Goal: Task Accomplishment & Management: Complete application form

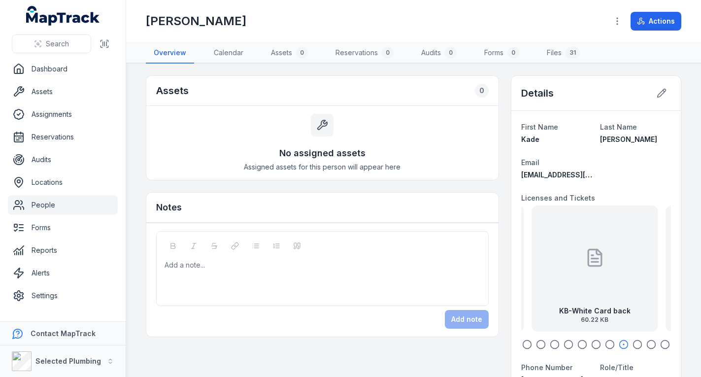
click at [68, 207] on link "People" at bounding box center [63, 205] width 110 height 20
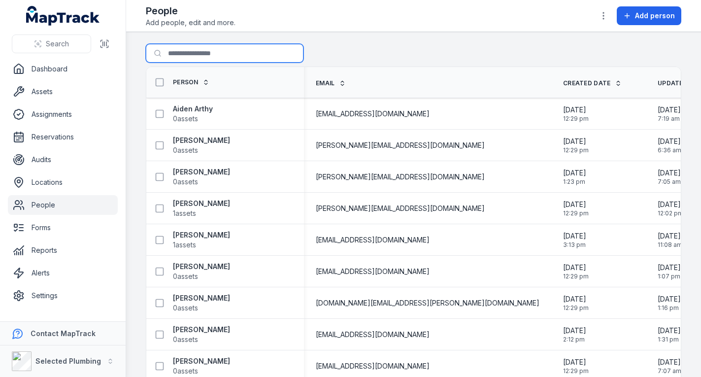
click at [197, 51] on input "Search for people" at bounding box center [225, 53] width 158 height 19
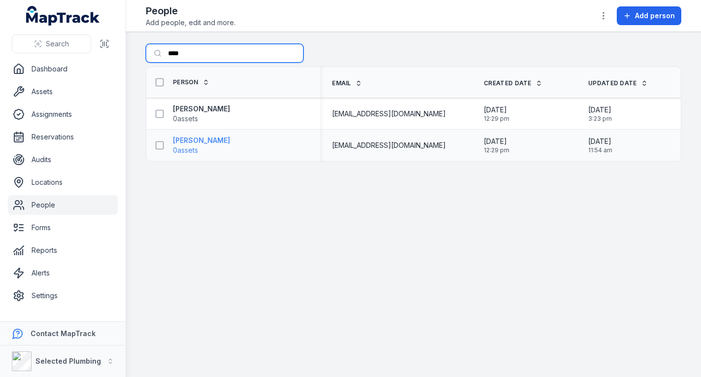
type input "****"
click at [200, 141] on strong "[PERSON_NAME]" at bounding box center [201, 141] width 57 height 10
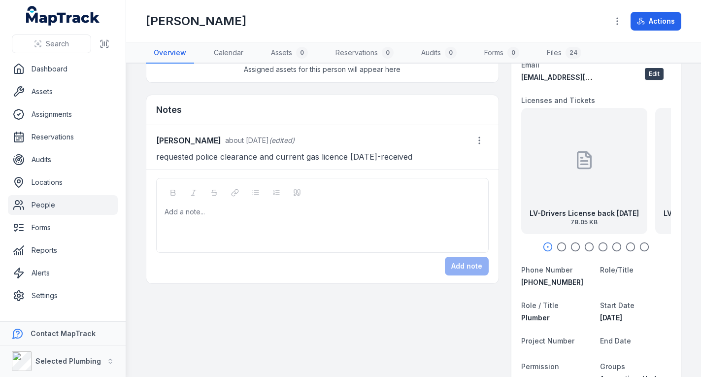
scroll to position [99, 0]
click at [575, 174] on div at bounding box center [585, 159] width 20 height 89
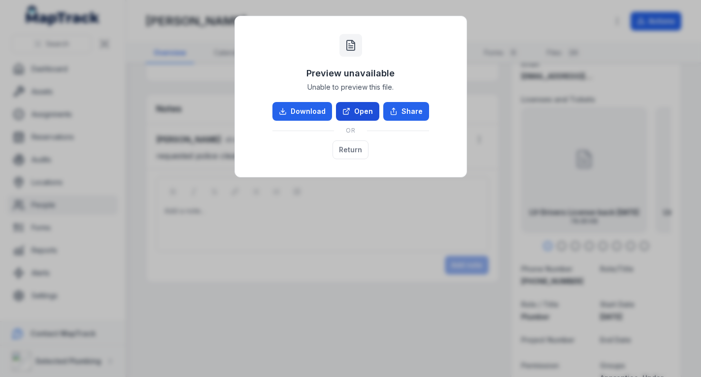
click at [357, 113] on link "Open" at bounding box center [357, 111] width 43 height 19
click at [348, 147] on button "Return" at bounding box center [351, 149] width 36 height 19
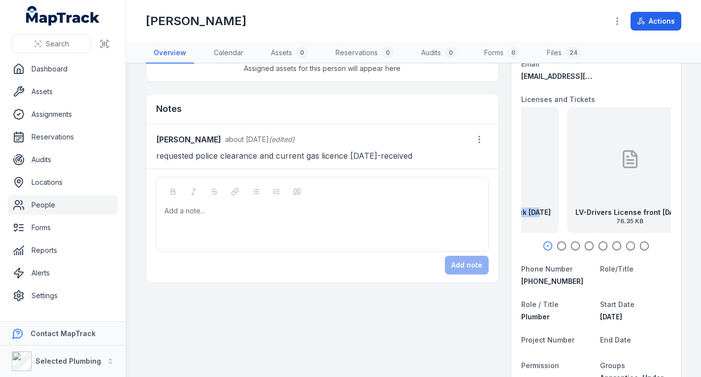
drag, startPoint x: 619, startPoint y: 188, endPoint x: 510, endPoint y: 178, distance: 109.9
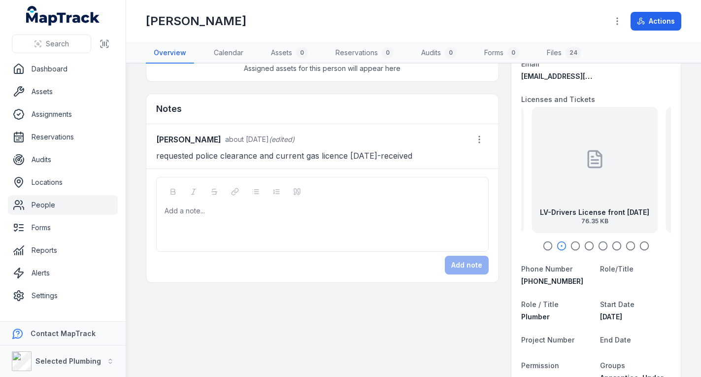
click at [556, 172] on div "LV-Drivers License front [DATE] 76.35 KB" at bounding box center [595, 170] width 126 height 126
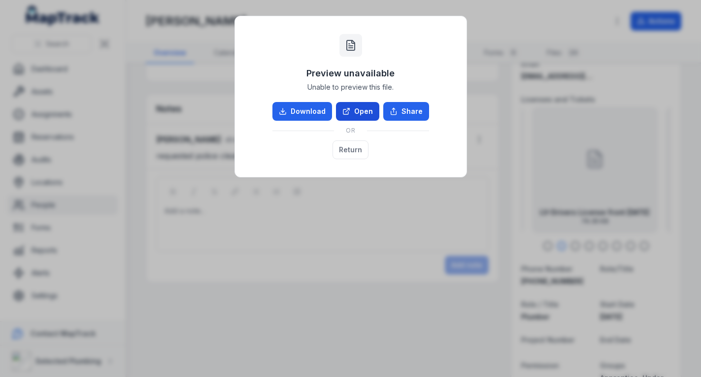
click at [352, 110] on link "Open" at bounding box center [357, 111] width 43 height 19
click at [349, 151] on button "Return" at bounding box center [351, 149] width 36 height 19
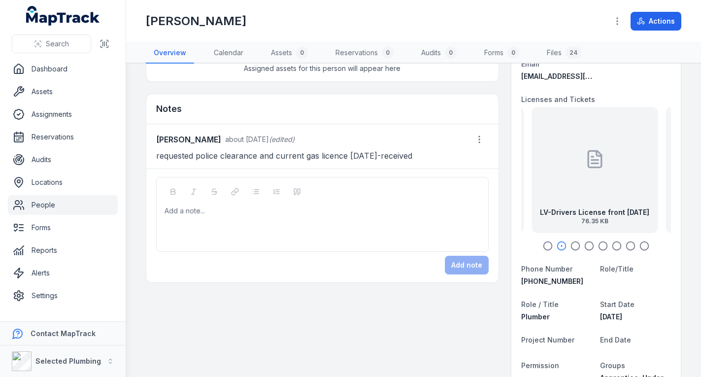
click at [571, 246] on icon "button" at bounding box center [576, 246] width 10 height 10
click at [560, 202] on div "LV-Construction Card back 21.31 KB" at bounding box center [595, 170] width 126 height 126
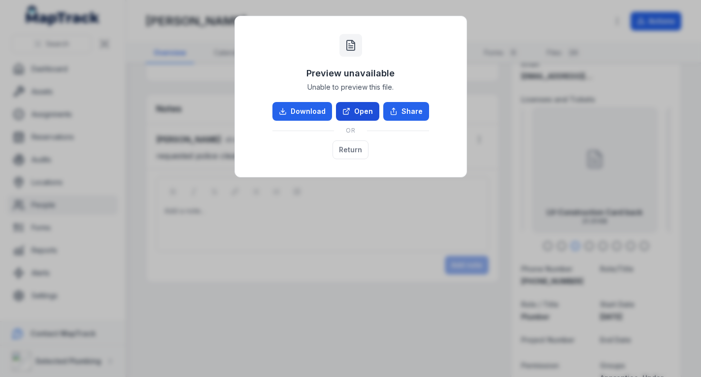
click at [349, 109] on icon at bounding box center [348, 109] width 2 height 2
click at [351, 150] on button "Return" at bounding box center [351, 149] width 36 height 19
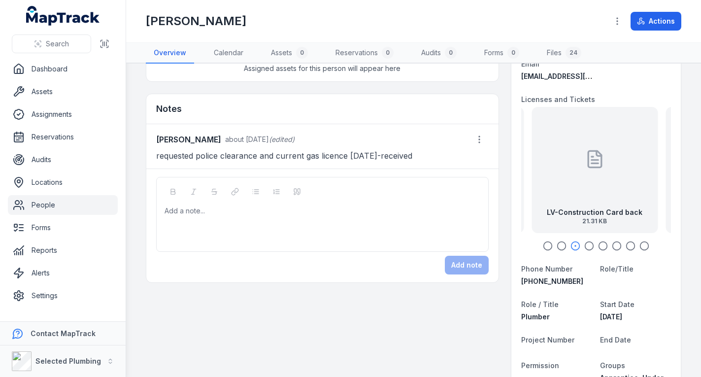
click at [584, 244] on icon "button" at bounding box center [589, 246] width 10 height 10
click at [585, 186] on div at bounding box center [595, 159] width 20 height 89
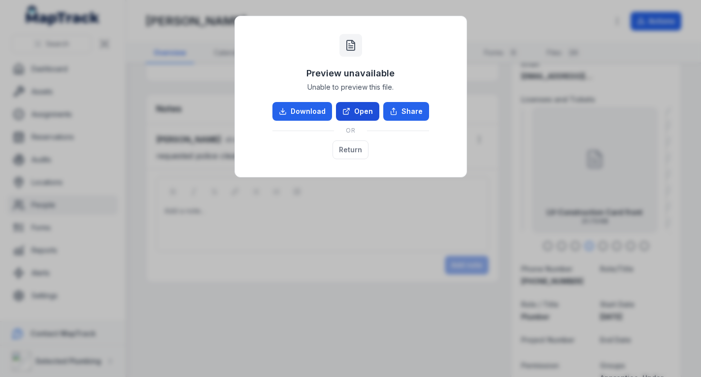
click at [358, 108] on link "Open" at bounding box center [357, 111] width 43 height 19
click at [352, 150] on button "Return" at bounding box center [351, 149] width 36 height 19
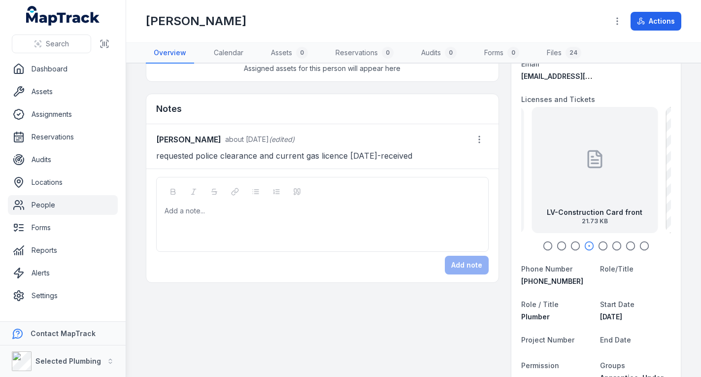
click at [598, 245] on icon "button" at bounding box center [603, 246] width 10 height 10
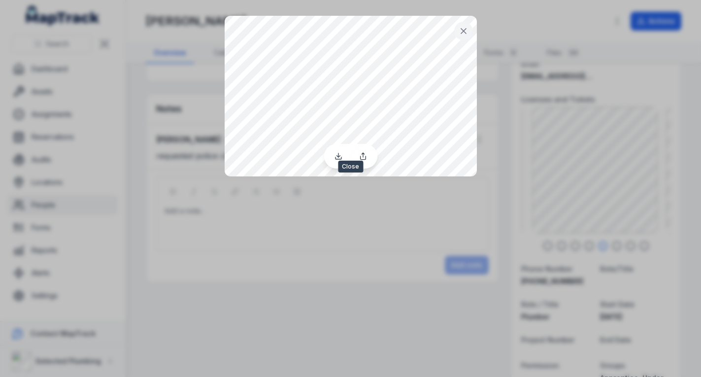
click at [461, 27] on icon at bounding box center [464, 31] width 10 height 10
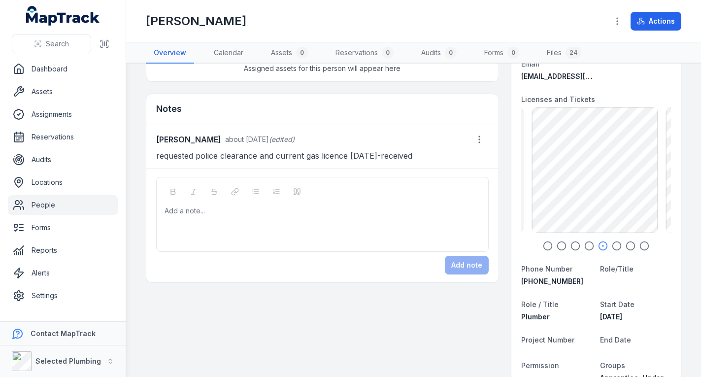
click at [612, 245] on icon "button" at bounding box center [617, 246] width 10 height 10
click at [626, 243] on icon "button" at bounding box center [631, 246] width 10 height 10
click at [612, 247] on icon "button" at bounding box center [617, 246] width 10 height 10
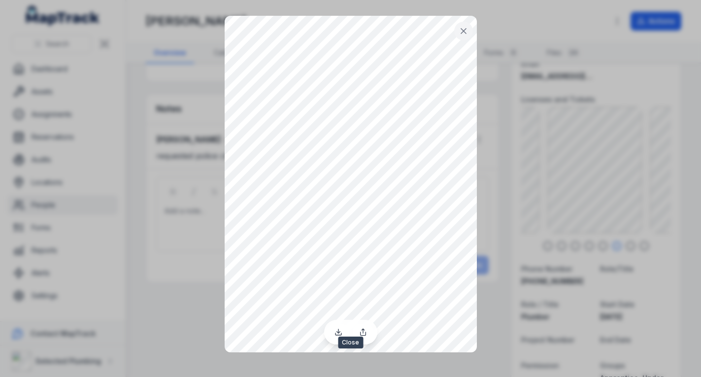
click at [465, 30] on icon at bounding box center [463, 31] width 5 height 5
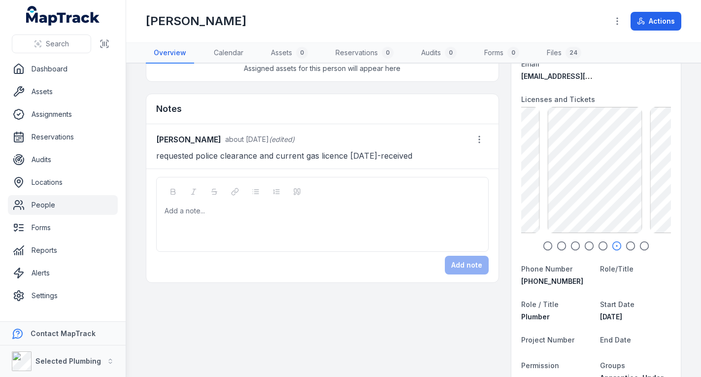
click at [626, 242] on icon "button" at bounding box center [631, 246] width 10 height 10
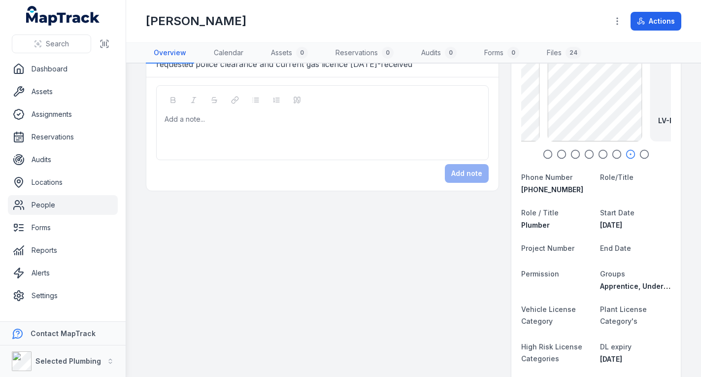
scroll to position [0, 0]
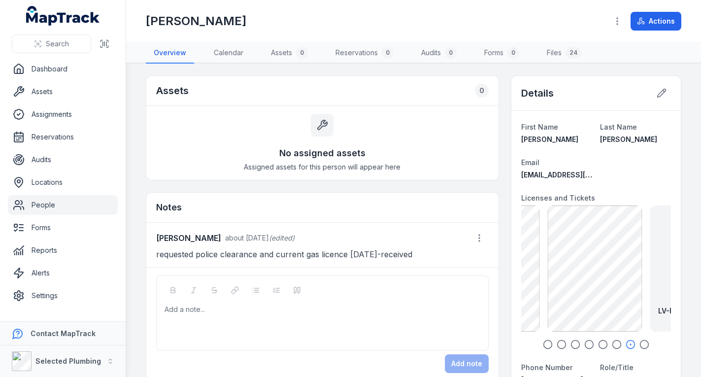
click at [640, 344] on icon "button" at bounding box center [645, 345] width 10 height 10
click at [626, 344] on icon "button" at bounding box center [631, 345] width 10 height 10
click at [612, 343] on icon "button" at bounding box center [617, 345] width 10 height 10
click at [584, 342] on icon "button" at bounding box center [589, 345] width 10 height 10
click at [557, 344] on icon "button" at bounding box center [562, 345] width 10 height 10
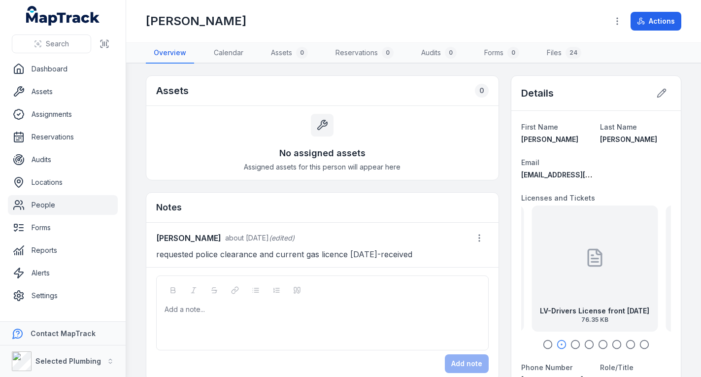
click at [568, 290] on div "LV-Drivers License front [DATE] 76.35 KB" at bounding box center [595, 268] width 126 height 126
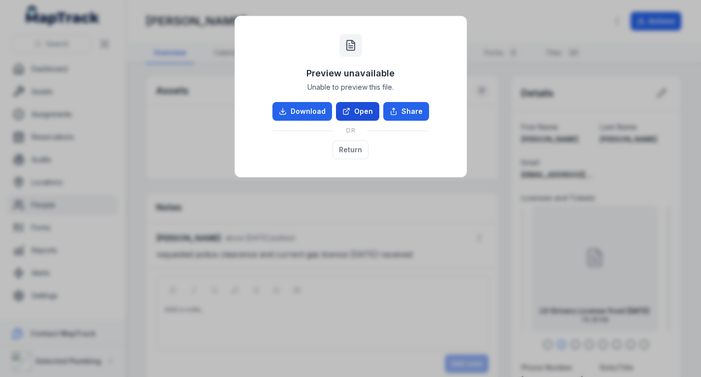
click at [367, 114] on link "Open" at bounding box center [357, 111] width 43 height 19
click at [341, 145] on button "Return" at bounding box center [351, 149] width 36 height 19
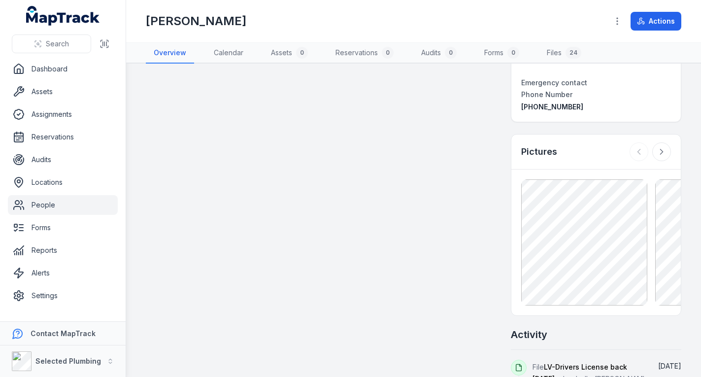
scroll to position [788, 0]
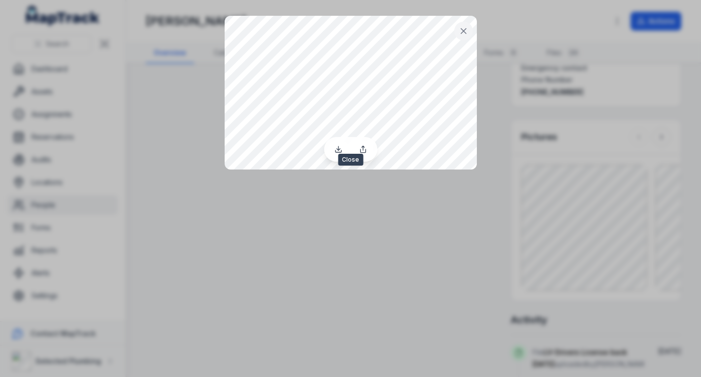
click at [465, 34] on icon at bounding box center [464, 31] width 10 height 10
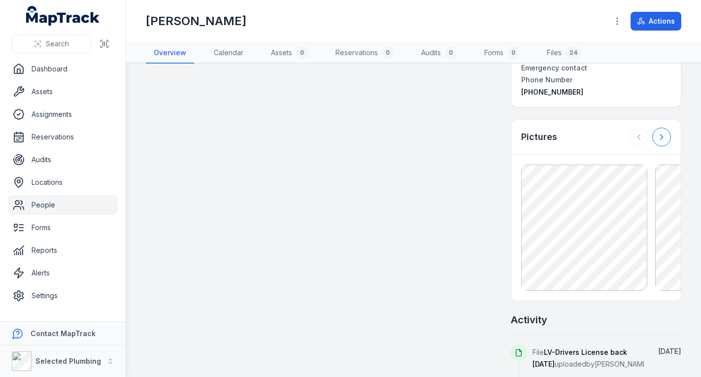
click at [661, 138] on icon at bounding box center [662, 137] width 2 height 5
click at [634, 136] on icon at bounding box center [639, 137] width 10 height 10
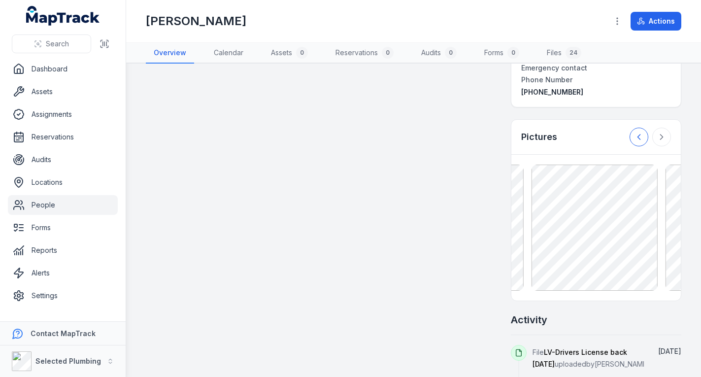
click at [634, 136] on icon at bounding box center [639, 137] width 10 height 10
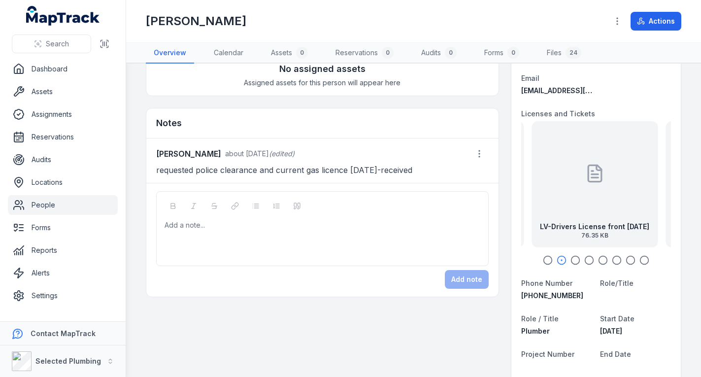
scroll to position [0, 0]
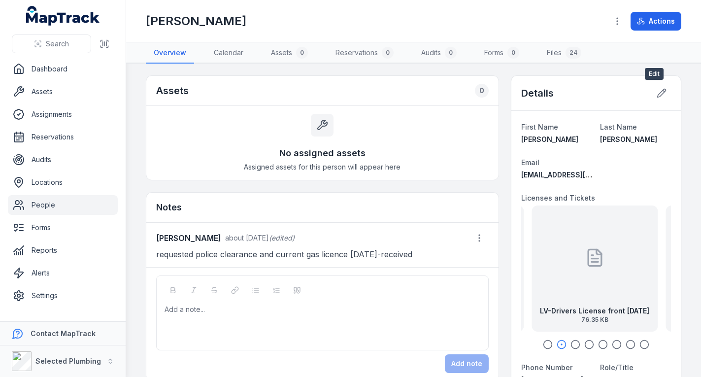
click at [658, 90] on icon at bounding box center [662, 93] width 8 height 8
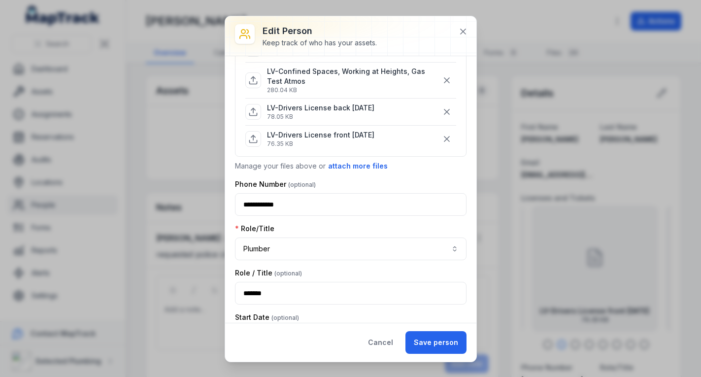
scroll to position [246, 0]
click at [366, 164] on button "attach more files" at bounding box center [358, 165] width 61 height 11
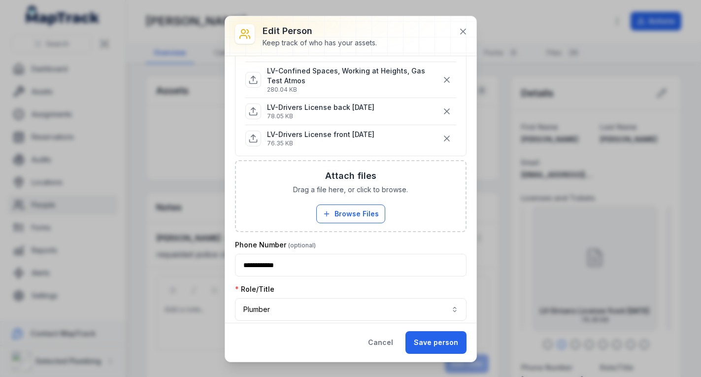
click at [357, 216] on button "Browse Files" at bounding box center [350, 213] width 69 height 19
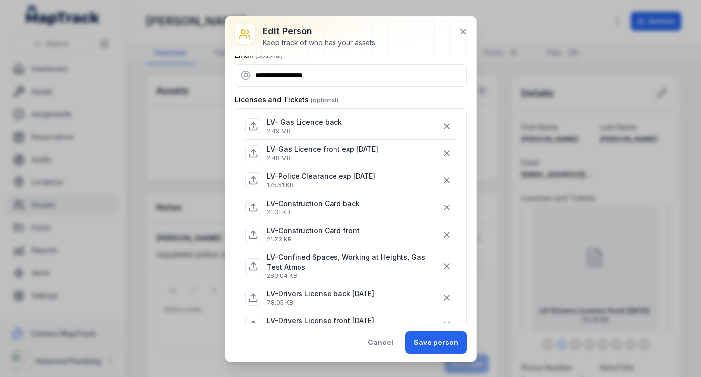
scroll to position [49, 0]
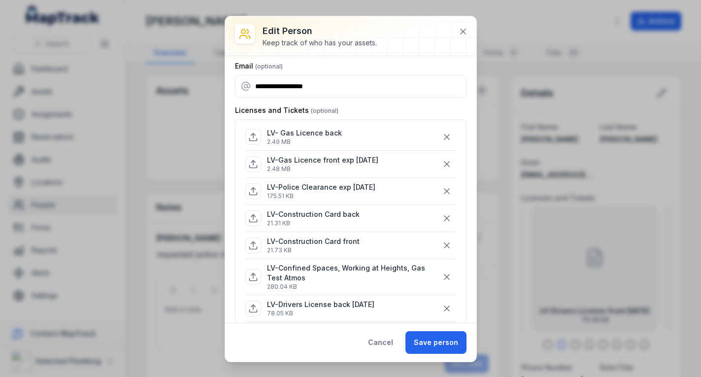
click at [444, 135] on icon "button" at bounding box center [446, 137] width 5 height 5
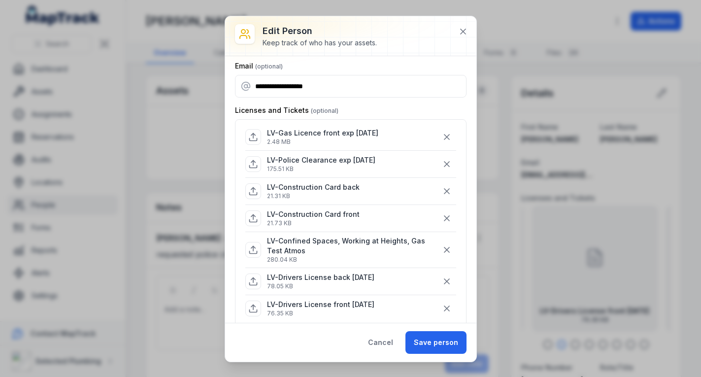
click at [444, 135] on icon "button" at bounding box center [446, 137] width 5 height 5
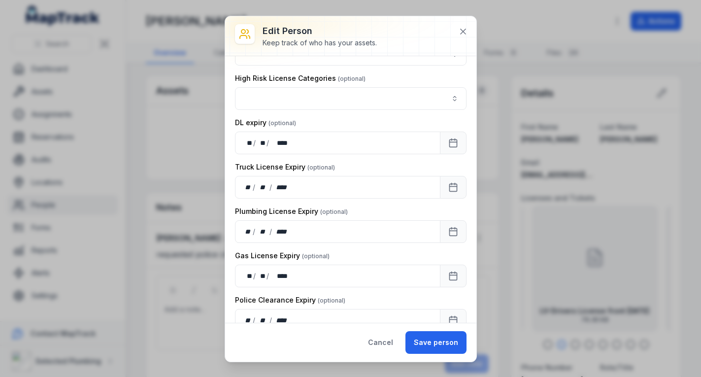
scroll to position [887, 0]
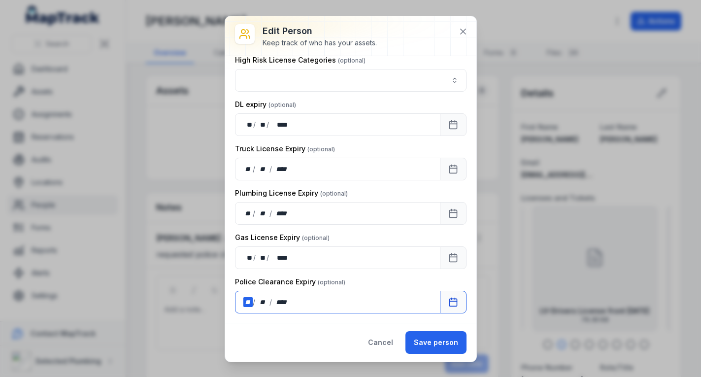
click at [251, 303] on div "**" at bounding box center [248, 302] width 10 height 10
click at [319, 323] on div "Cancel Save person" at bounding box center [350, 342] width 251 height 39
click at [252, 257] on div "** **" at bounding box center [248, 258] width 10 height 10
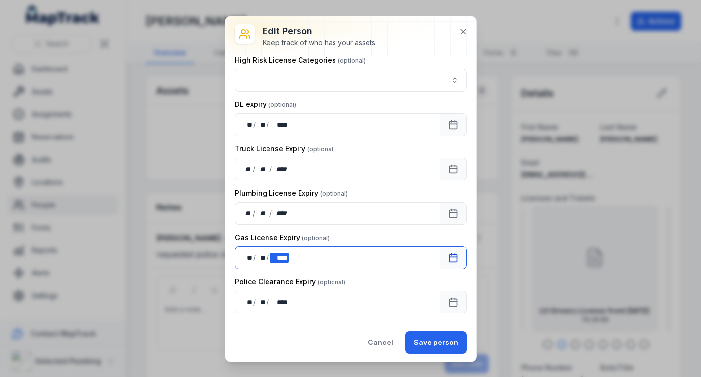
click at [290, 257] on div "** ** / ** ** / **** ****" at bounding box center [337, 257] width 205 height 23
click at [285, 259] on div "**** ****" at bounding box center [279, 258] width 19 height 10
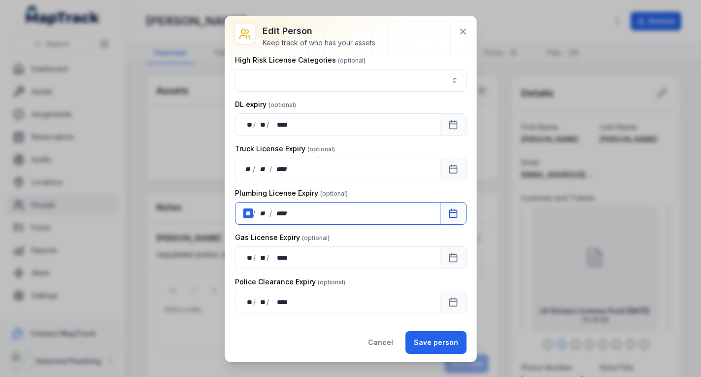
click at [340, 219] on div "** / ** / ****" at bounding box center [337, 213] width 205 height 23
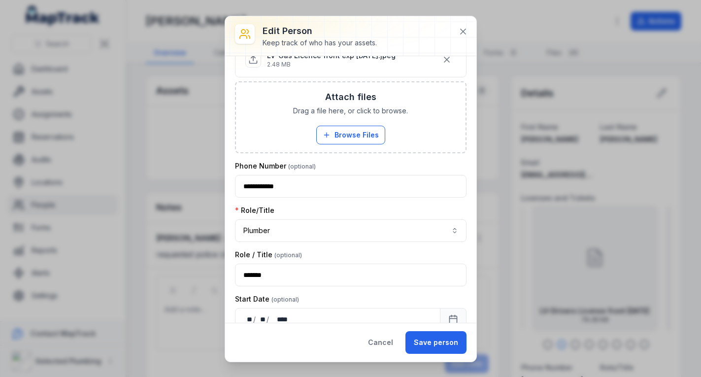
scroll to position [345, 0]
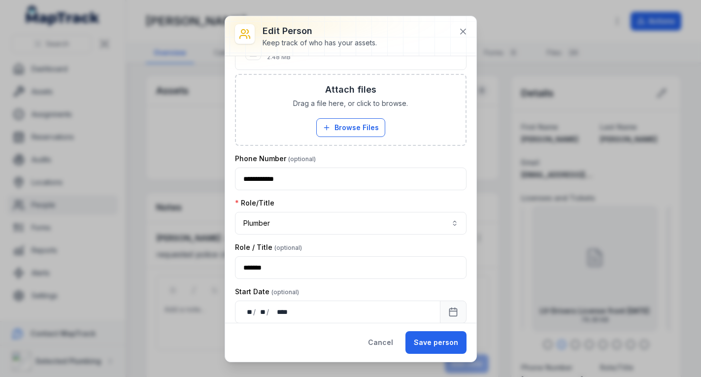
click at [426, 338] on button "Save person" at bounding box center [436, 342] width 61 height 23
